Goal: Communication & Community: Answer question/provide support

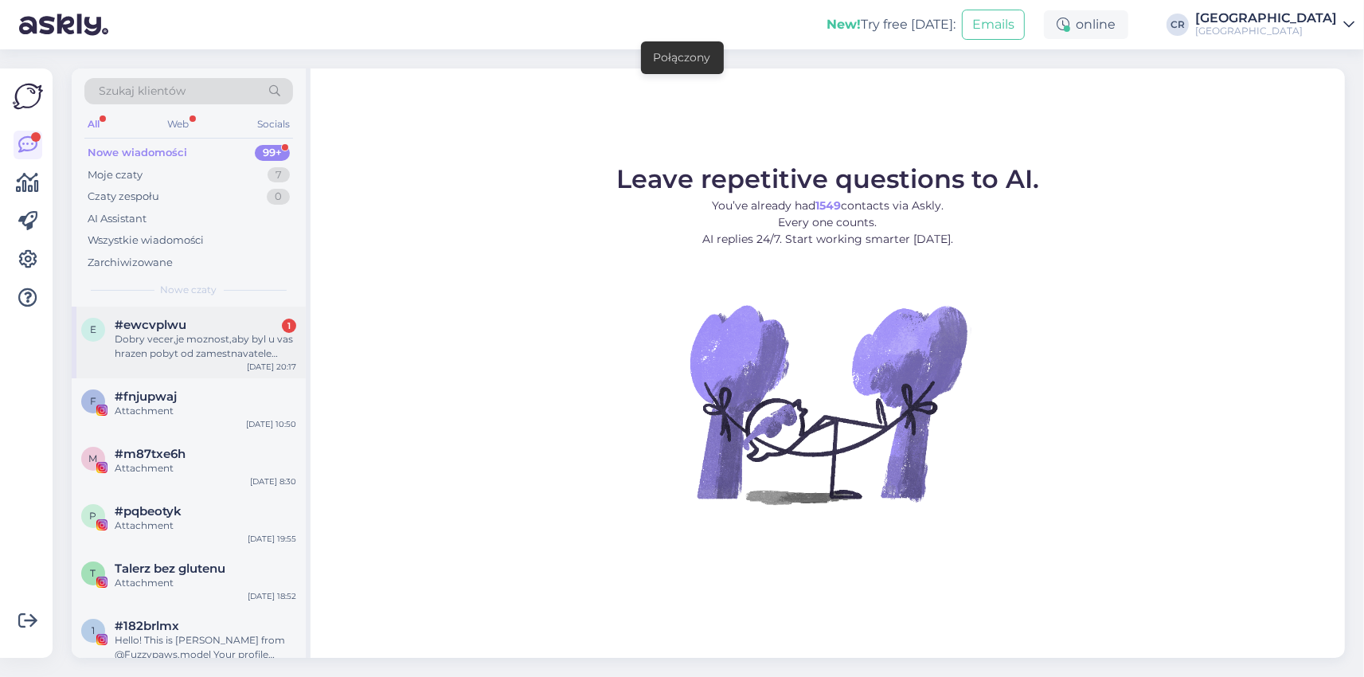
click at [192, 365] on div "e #ewcvplwu 1 Dobry vecer,je moznost,aby byl u vas hrazen pobyt od zamestnavate…" at bounding box center [189, 342] width 234 height 72
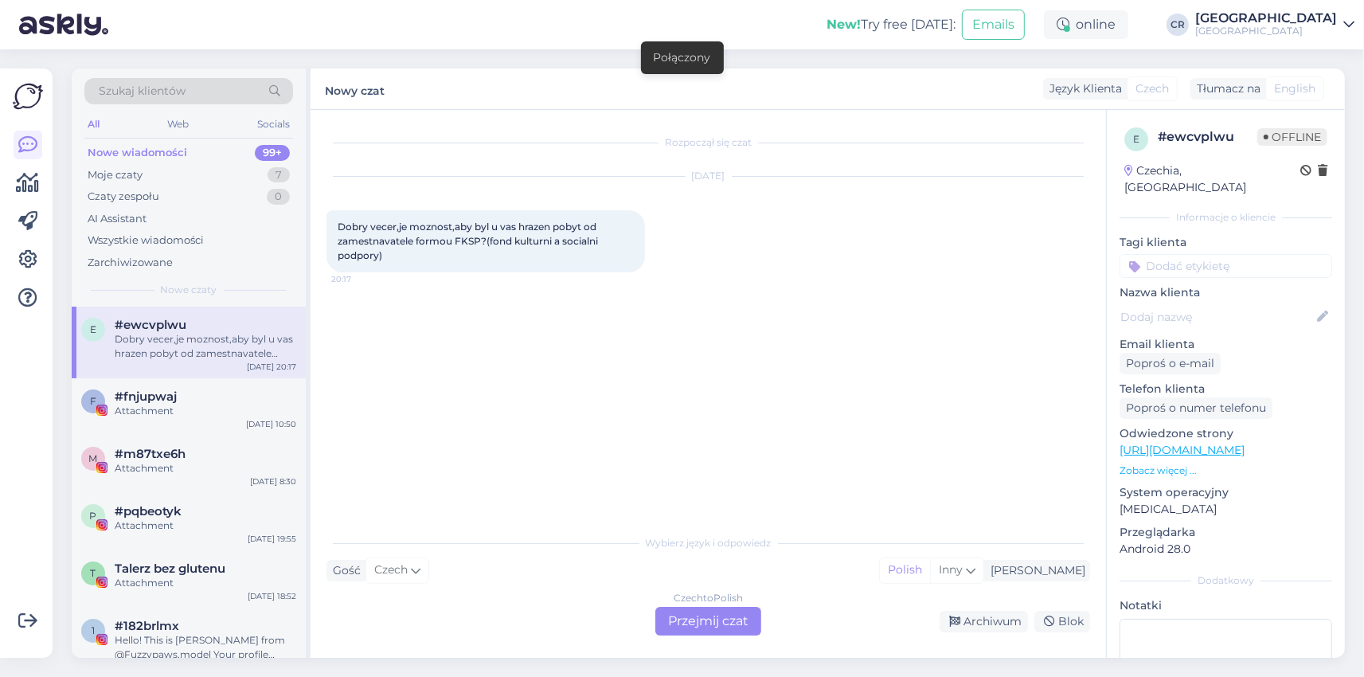
click at [697, 638] on div "Rozpoczął się czat [DATE] Dobry vecer,je moznost,aby byl u vas hrazen pobyt od …" at bounding box center [707, 384] width 795 height 548
click at [708, 631] on div "Czech to Polish Przejmij czat" at bounding box center [708, 621] width 106 height 29
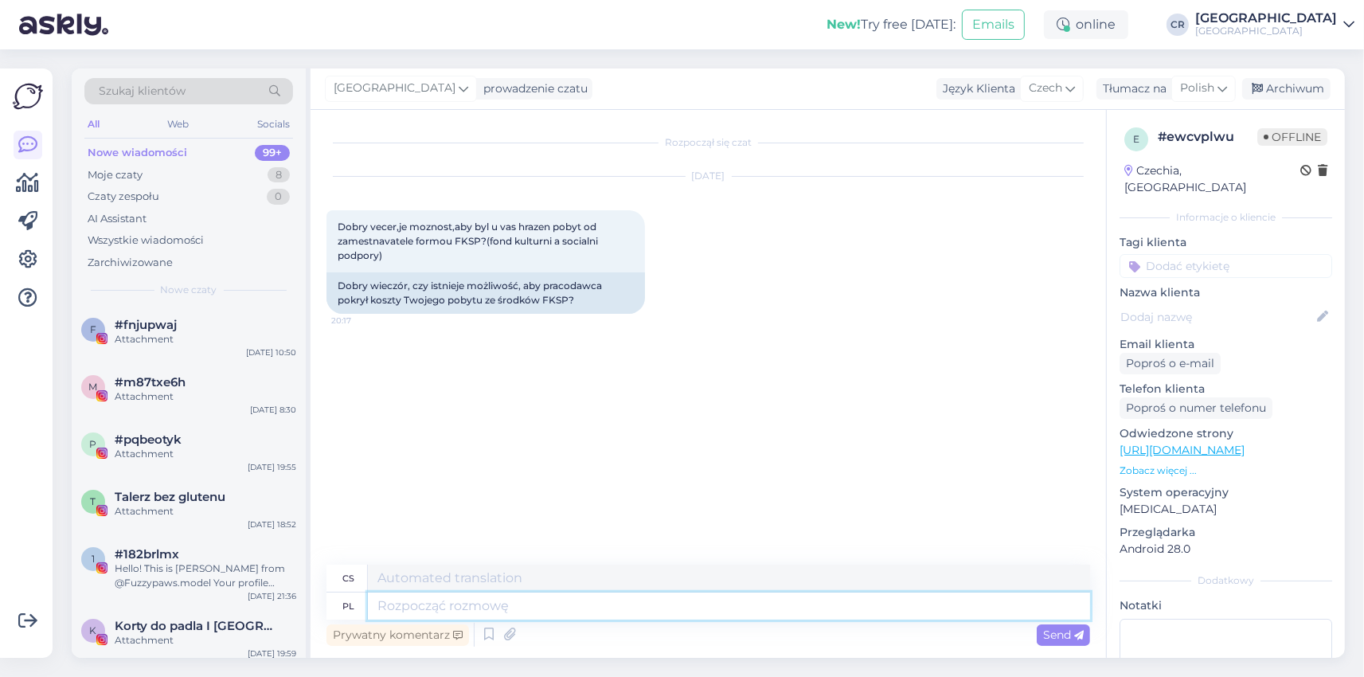
click at [546, 606] on textarea at bounding box center [729, 605] width 722 height 27
type textarea "Dzień do"
type textarea "Den"
type textarea "Dzień dobry, n"
type textarea "Dobré ráno,"
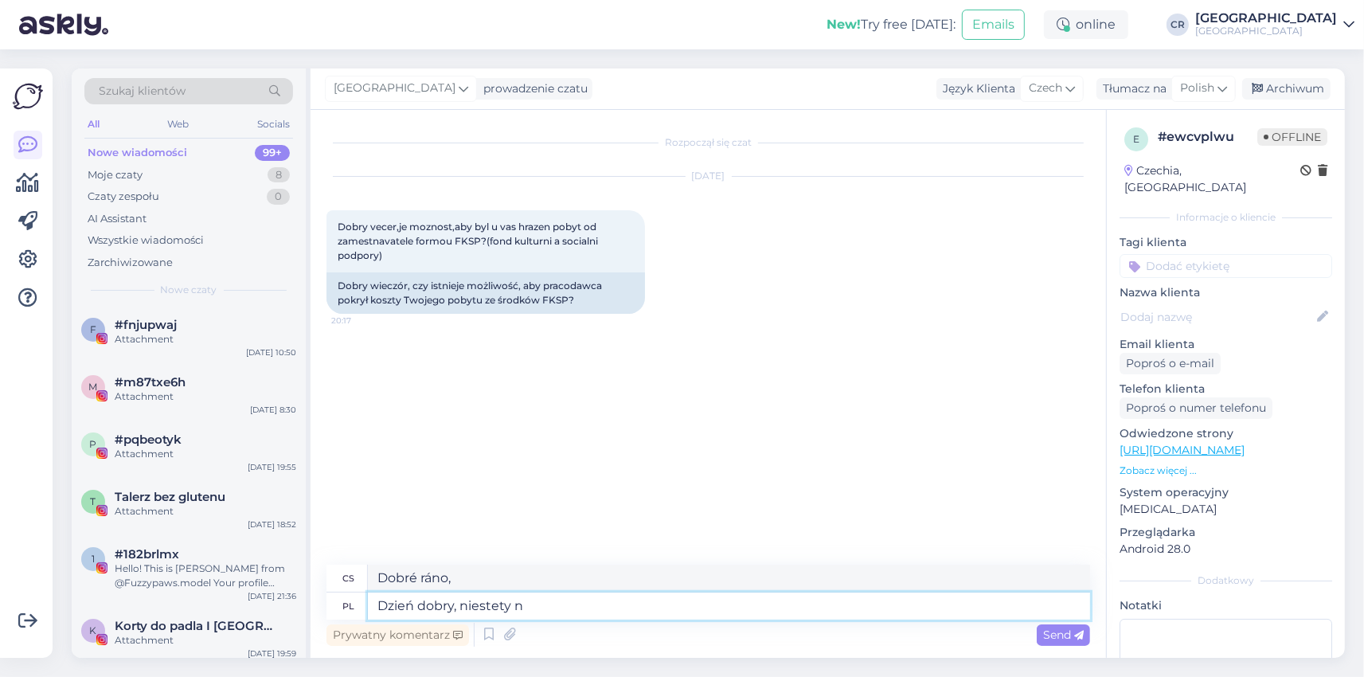
type textarea "Dzień dobry, niestety ni"
type textarea "Dobré ráno, bohužel"
type textarea "Dzień dobry, niestety nie m"
type textarea "Dobré ráno, bohužel ne"
type textarea "Dzień dobry, niestety nie ma t"
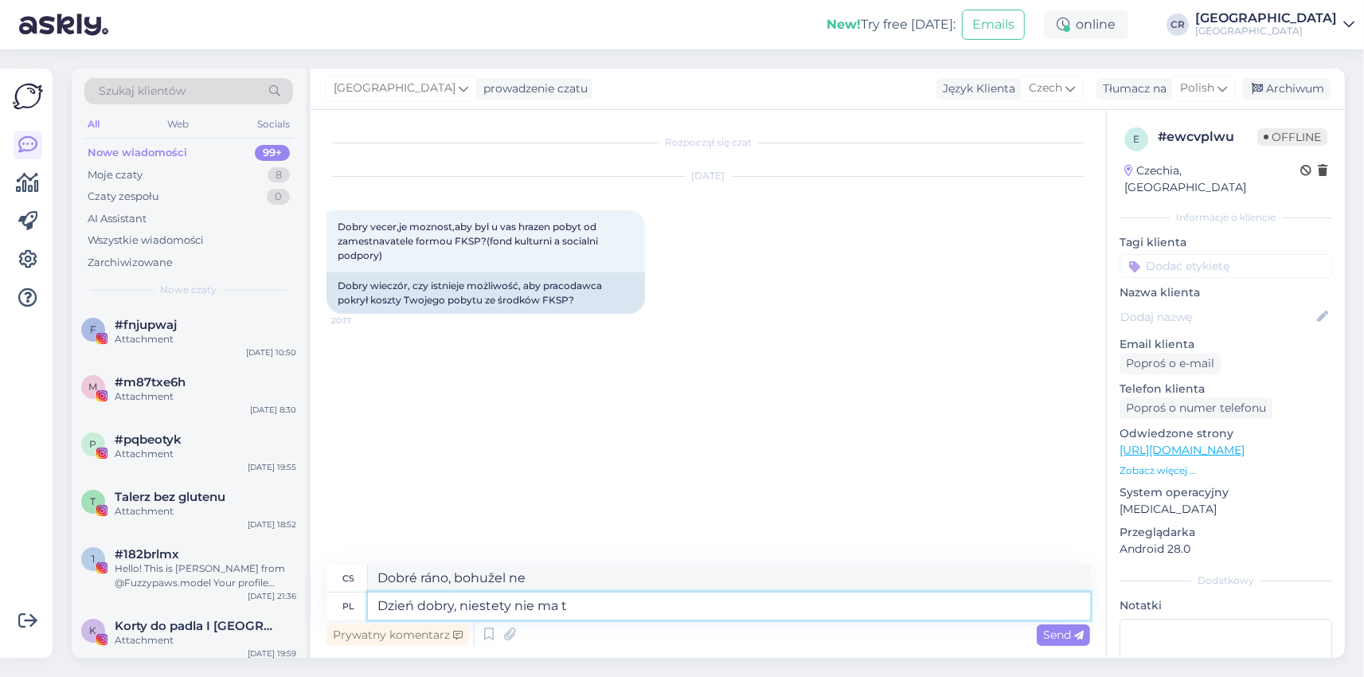
type textarea "Dobré ráno, bohužel žádný neexistuje"
type textarea "Dzień dobry, niestety nie ma takiej mo"
type textarea "Dobré ráno, bohužel nic takového neexistuje."
type textarea "Dzień dobry, niestety nie ma takiej możliwości."
type textarea "Dobré ráno, bohužel to není možné."
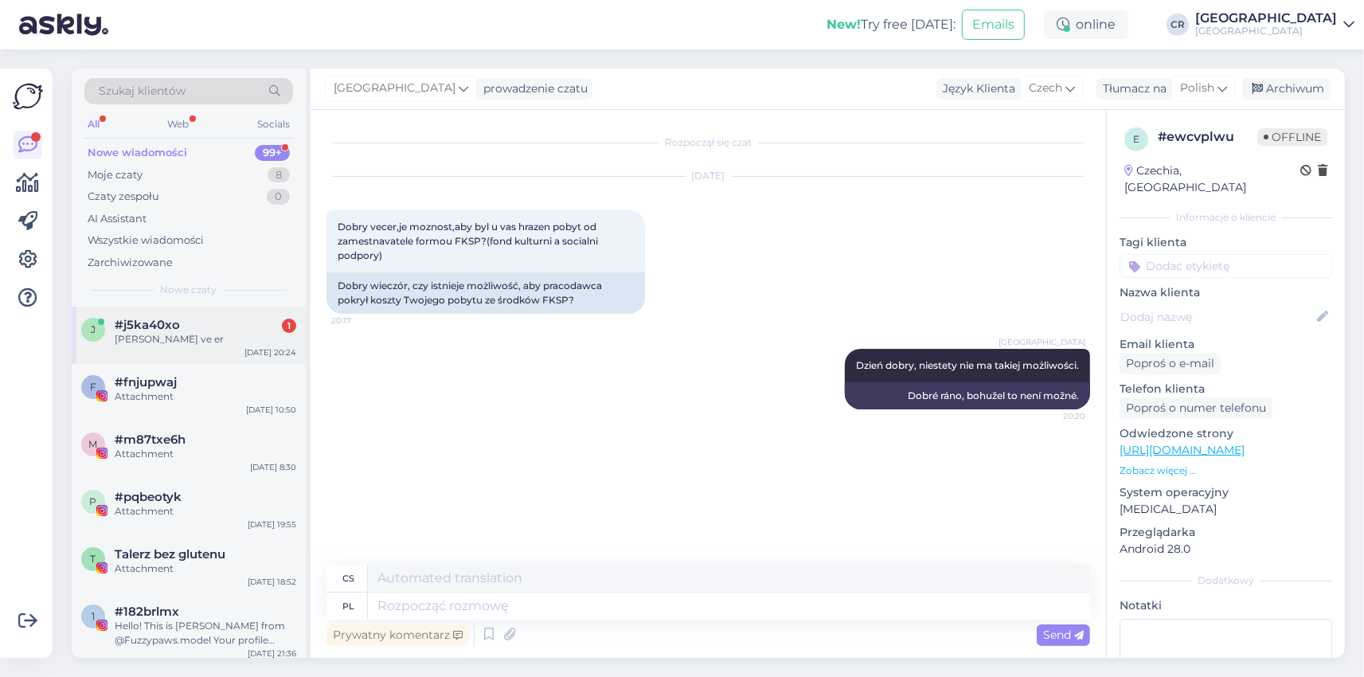
click at [232, 329] on div "#j5ka40xo 1" at bounding box center [205, 325] width 181 height 14
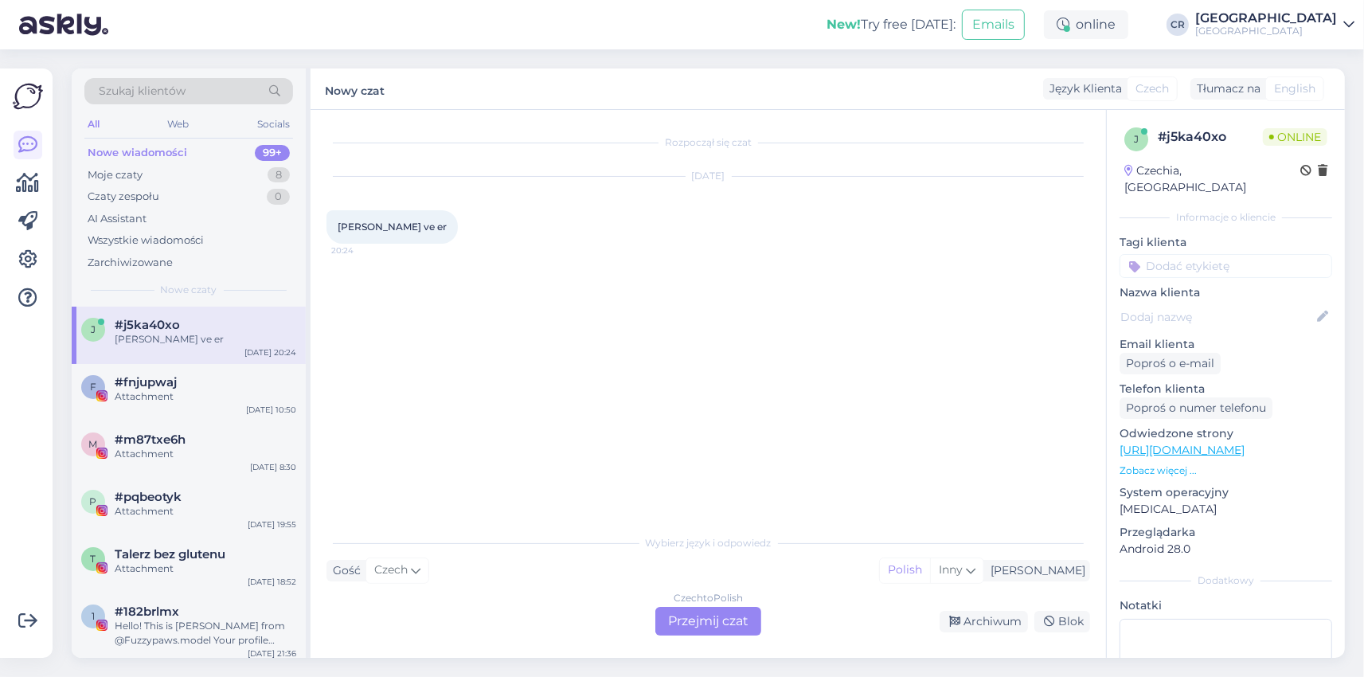
click at [757, 645] on div "Rozpoczął się czat [DATE] Dobry ve er 20:24 Wybierz język i odpowiedz Gość Czec…" at bounding box center [707, 384] width 795 height 548
click at [732, 614] on div "Czech to Polish Przejmij czat" at bounding box center [708, 621] width 106 height 29
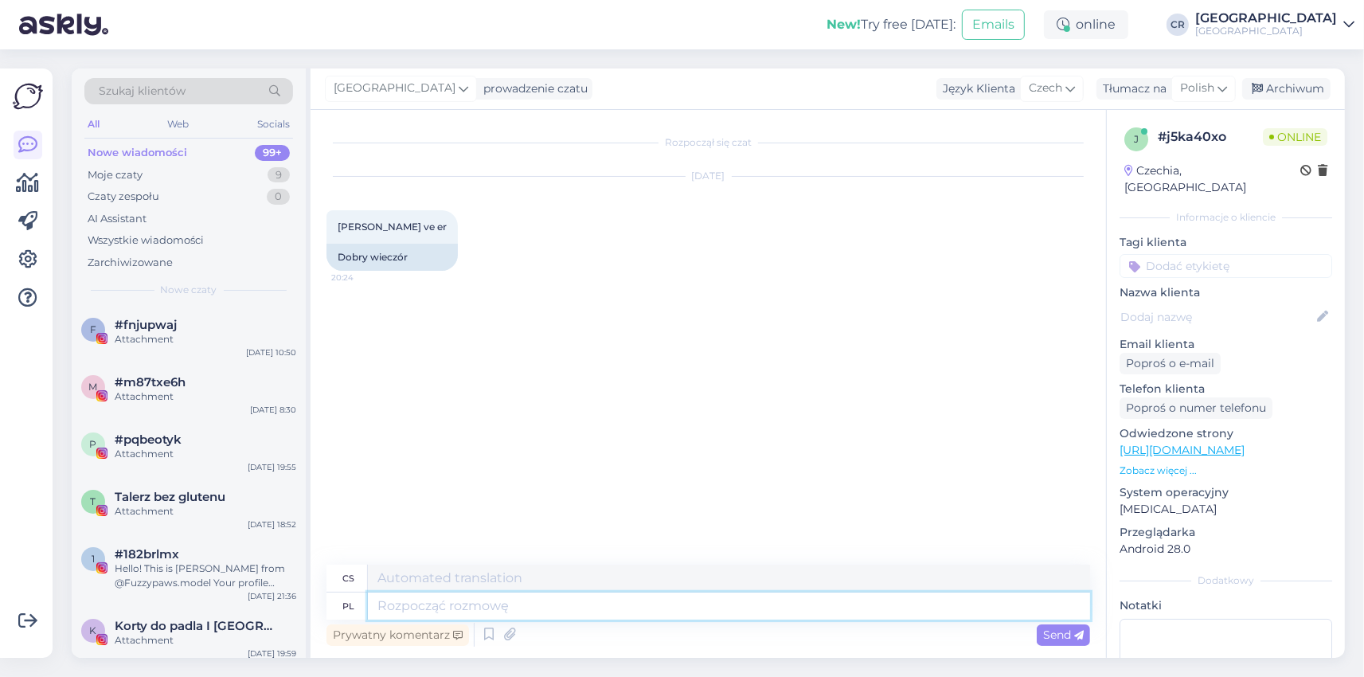
click at [652, 613] on textarea at bounding box center [729, 605] width 722 height 27
type textarea "Dobry w"
type textarea "Dobrý"
type textarea "Dobry wieczór,"
type textarea "Dobrý večer,"
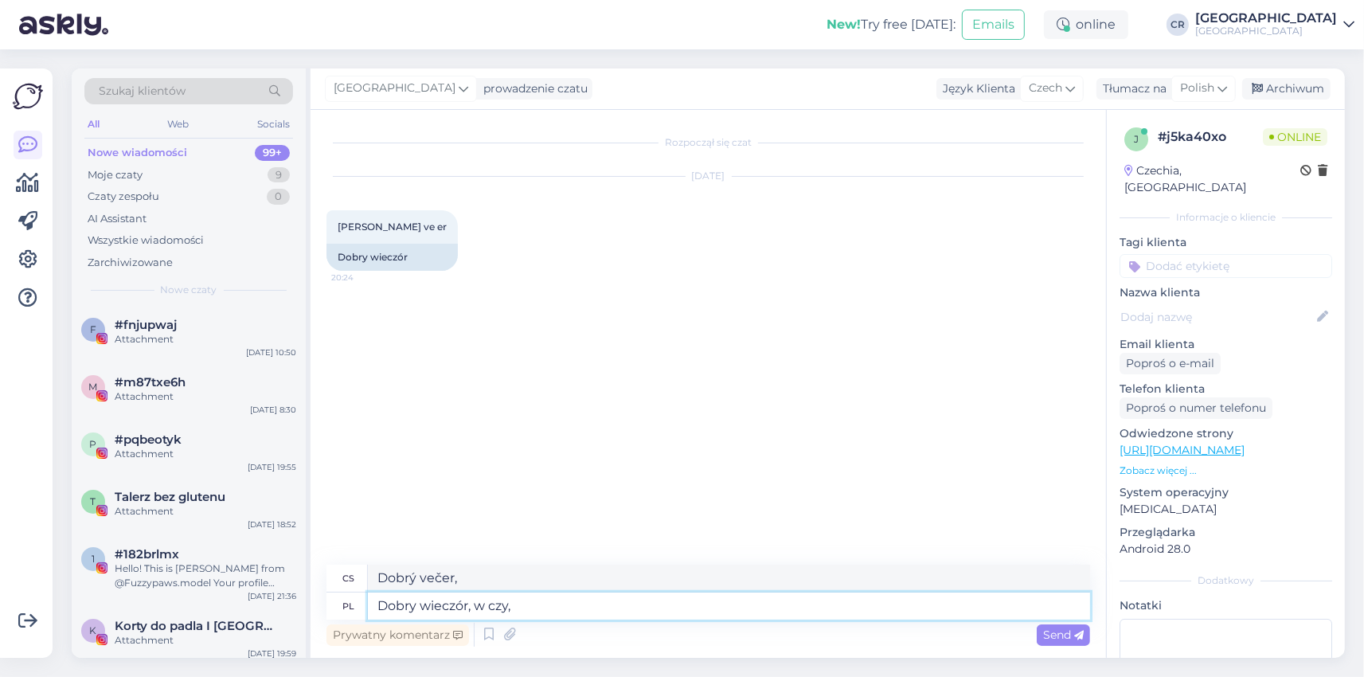
type textarea "Dobry wieczór, w czy,"
type textarea "Dobrý večer, [GEOGRAPHIC_DATA],"
type textarea "Dobry wieczór, w czym mo"
type textarea "Dobrý večer, co děláte?"
type textarea "Dobry wieczór, w czym mogę po"
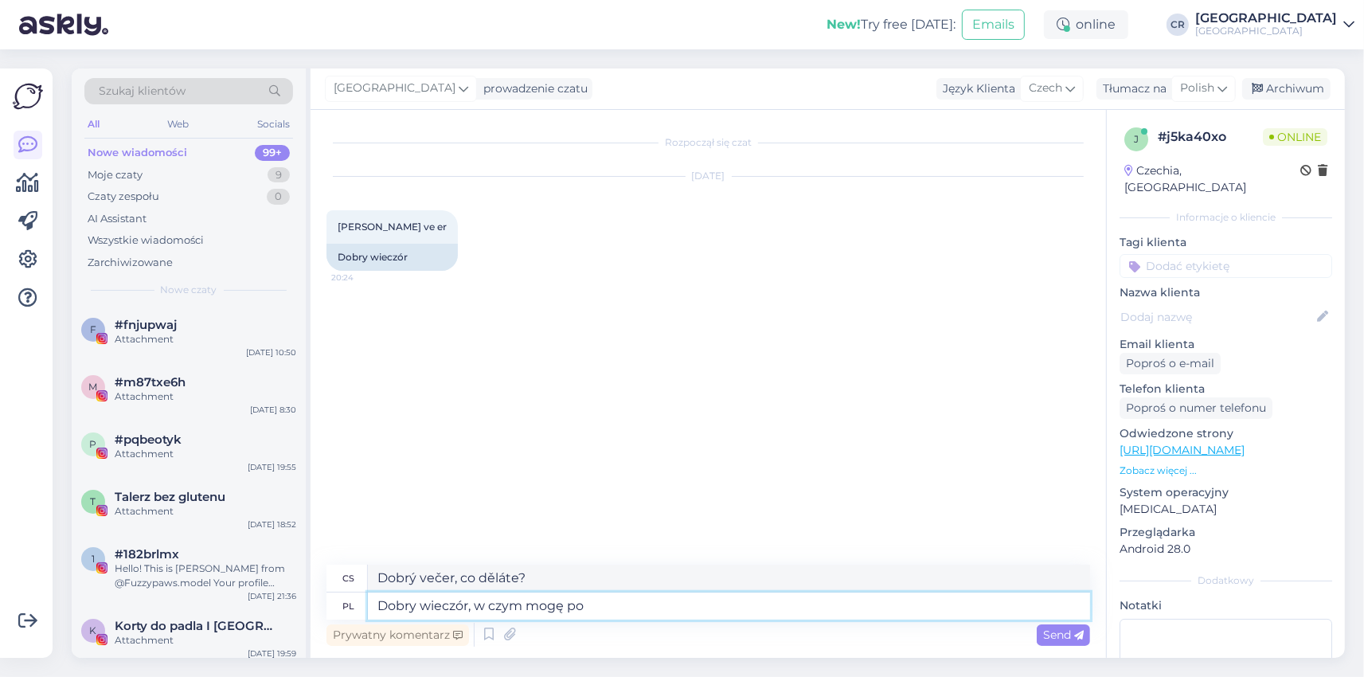
type textarea "Dobrý večer, co můžu dělat?"
type textarea "Dobry wieczór, w czym mogę pomóc?"
type textarea "Dobrý večer, jak vám mohu pomoci?"
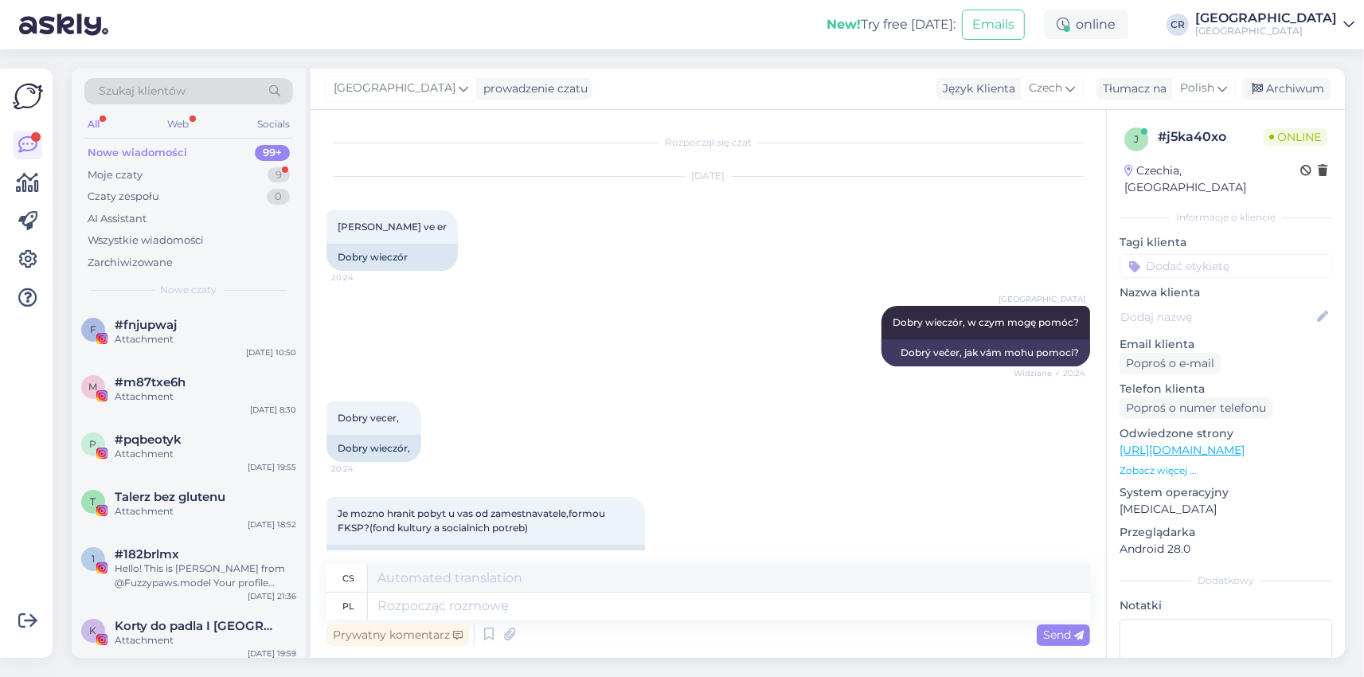
scroll to position [68, 0]
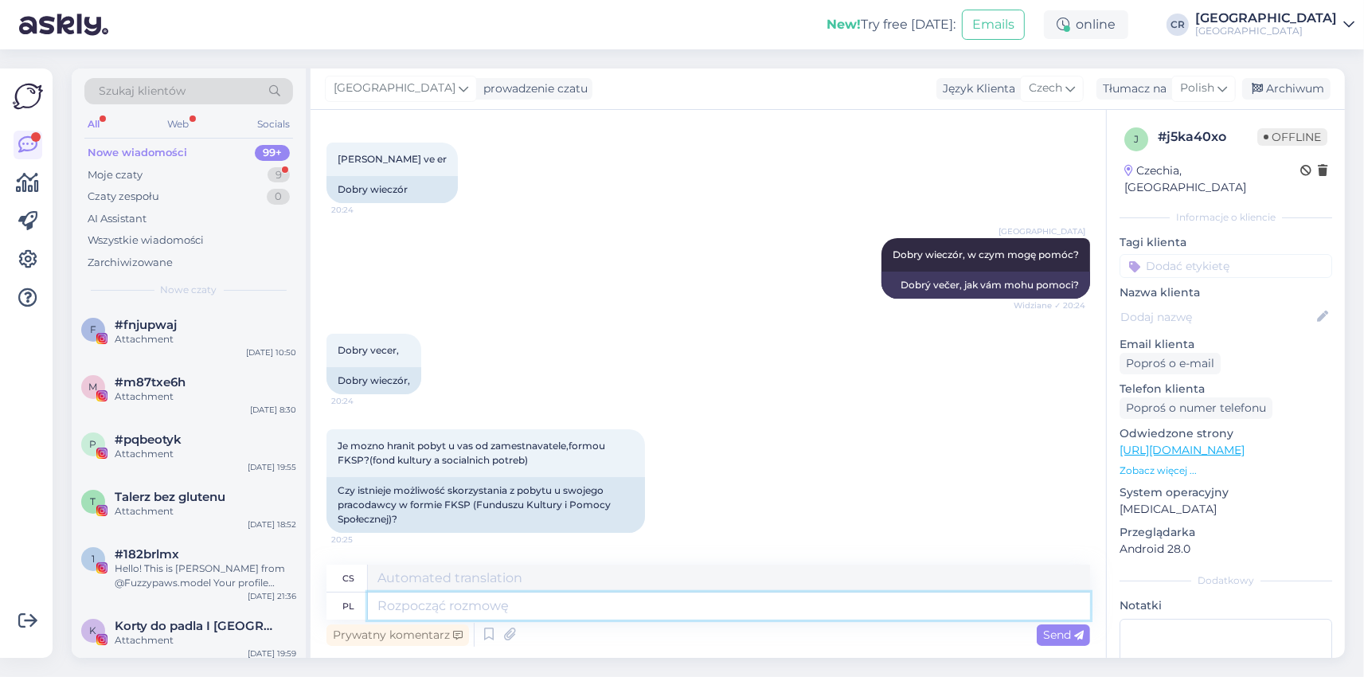
click at [495, 600] on textarea at bounding box center [729, 605] width 722 height 27
type textarea "Niestety"
type textarea "Bohužel"
type textarea "Niestety nie"
type textarea "Bohužel ne"
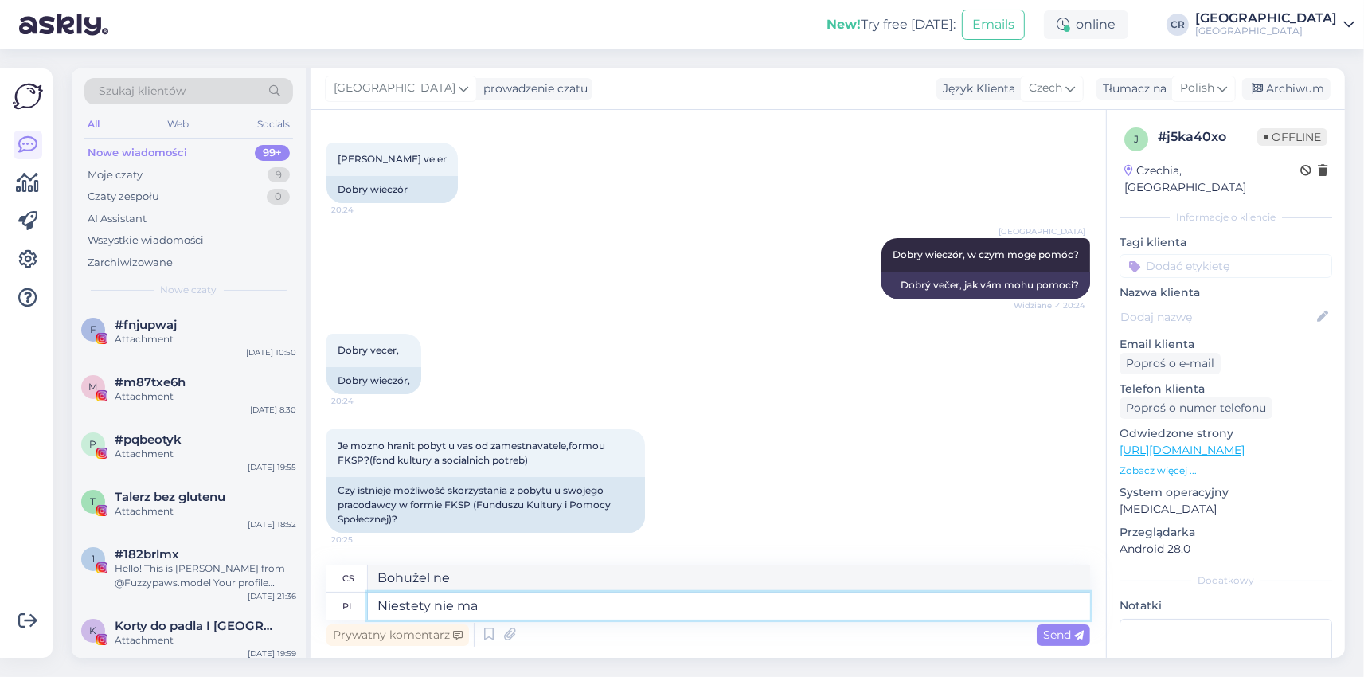
type textarea "Niestety nie ma"
type textarea "Bohužel neexistuje žádný"
type textarea "Niestety nie ma takiej mo"
type textarea "Bohužel, nic takového neexistuje"
type textarea "Niestety nie ma takiej możliwości."
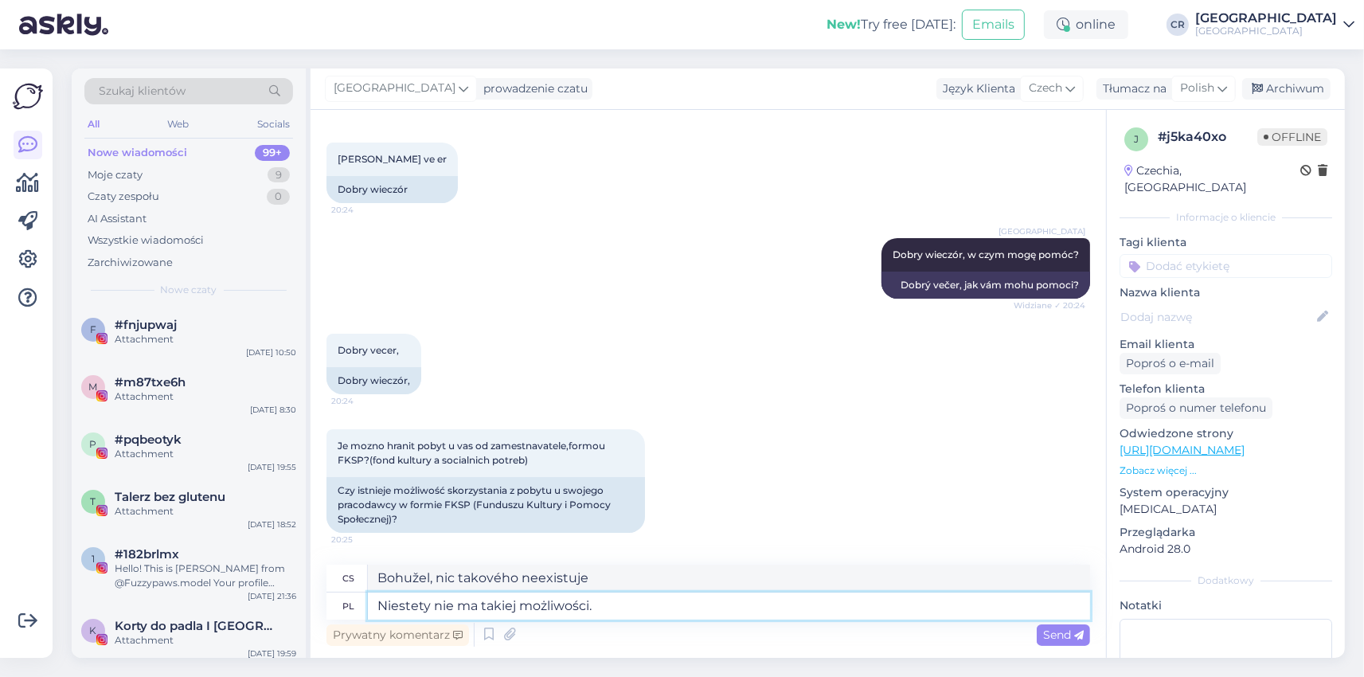
type textarea "Bohužel taková možnost neexistuje."
